Goal: Navigation & Orientation: Understand site structure

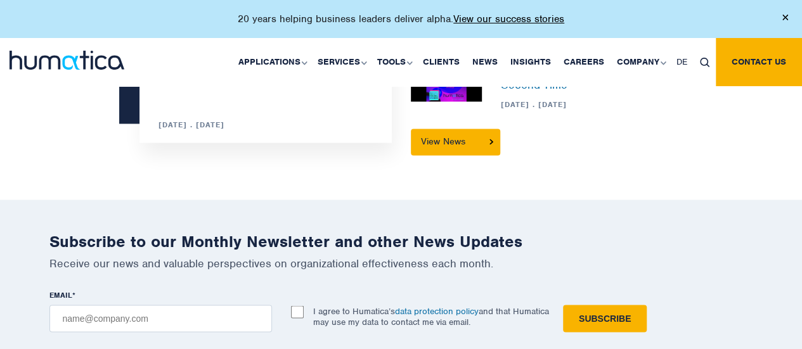
scroll to position [3363, 0]
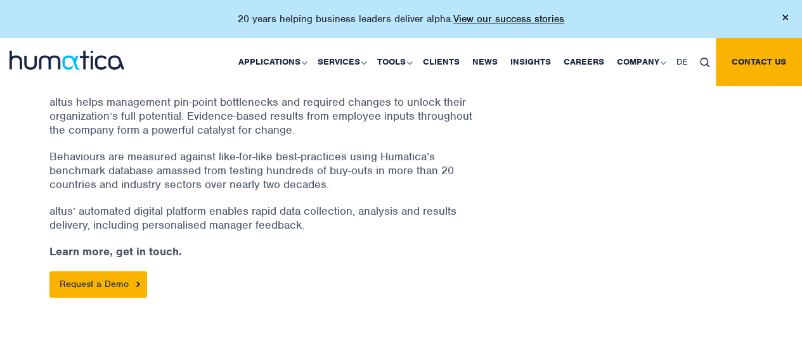
scroll to position [495, 0]
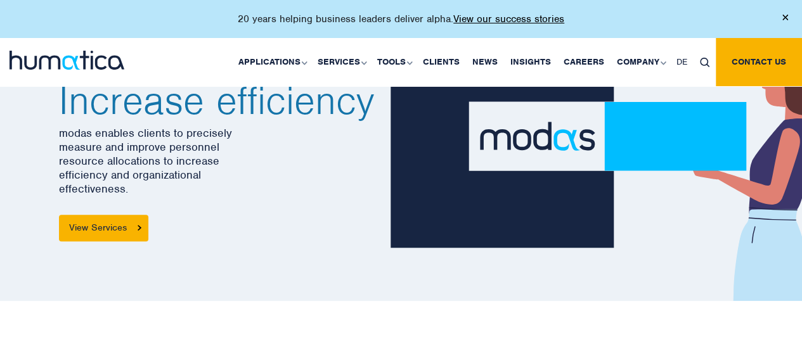
scroll to position [100, 0]
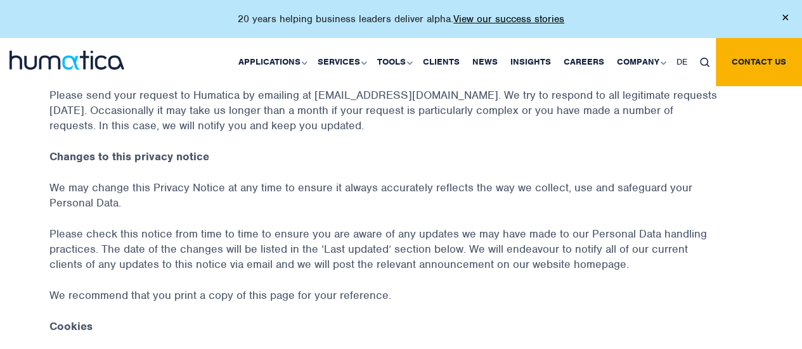
scroll to position [2448, 0]
